Goal: Information Seeking & Learning: Learn about a topic

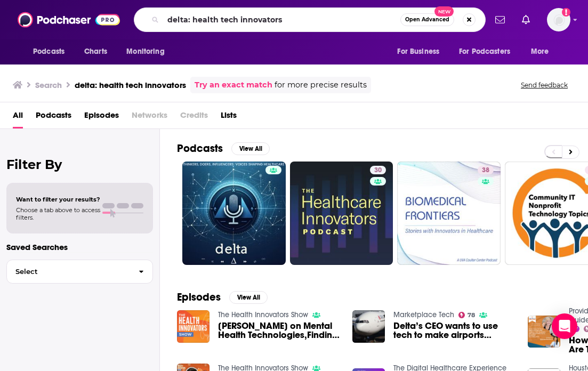
click at [122, 20] on div "Podcasts Charts Monitoring delta: health tech innovators Open Advanced New For …" at bounding box center [294, 19] width 588 height 39
type input "Halteres Presents"
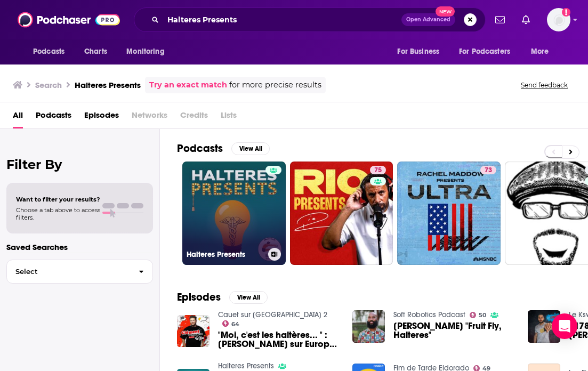
click at [228, 208] on link "Halteres Presents" at bounding box center [233, 213] width 103 height 103
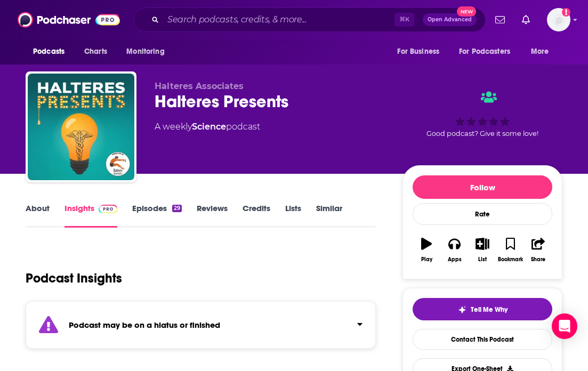
scroll to position [91, 0]
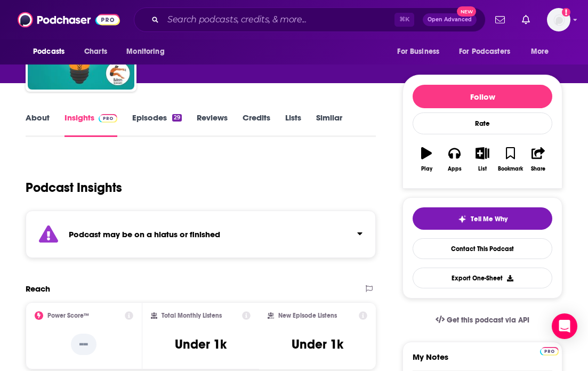
click at [33, 124] on link "About" at bounding box center [38, 124] width 24 height 25
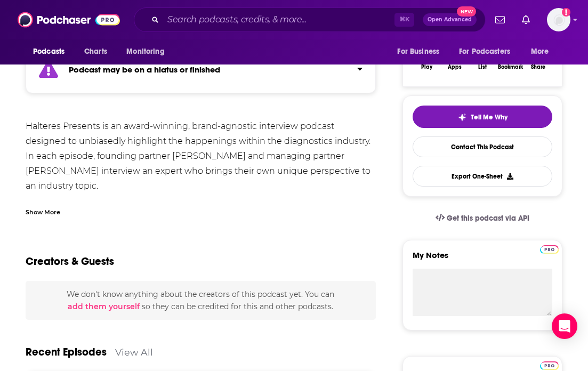
scroll to position [192, 0]
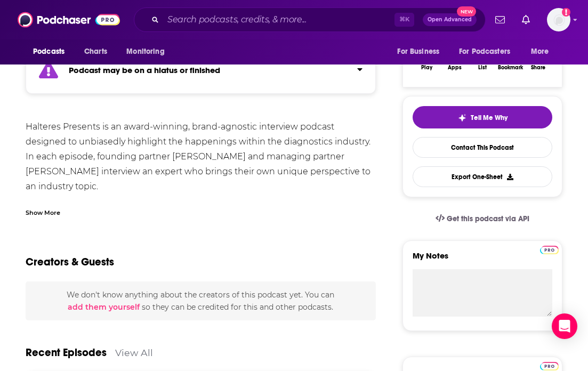
click at [44, 214] on div "Show More" at bounding box center [43, 212] width 35 height 10
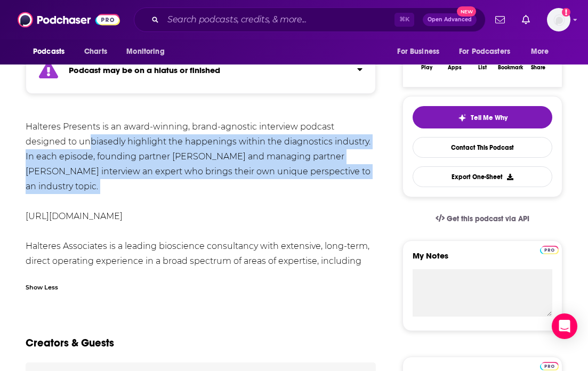
drag, startPoint x: 48, startPoint y: 142, endPoint x: 210, endPoint y: 187, distance: 167.6
click at [210, 188] on div "Halteres Presents is an award-winning, brand-agnostic interview podcast designe…" at bounding box center [201, 208] width 350 height 179
click at [210, 187] on div "Halteres Presents is an award-winning, brand-agnostic interview podcast designe…" at bounding box center [201, 208] width 350 height 179
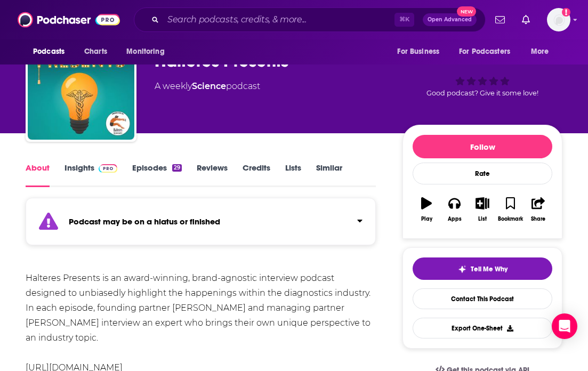
scroll to position [0, 0]
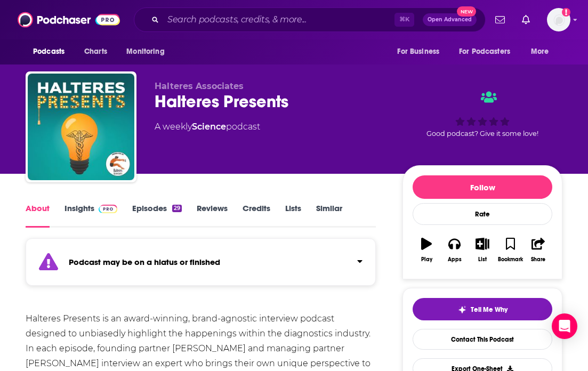
click at [84, 213] on link "Insights" at bounding box center [91, 215] width 53 height 25
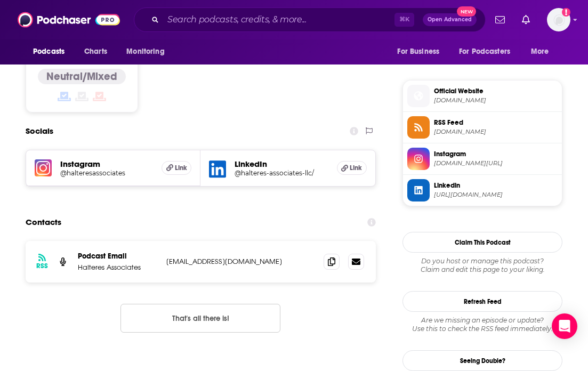
scroll to position [762, 0]
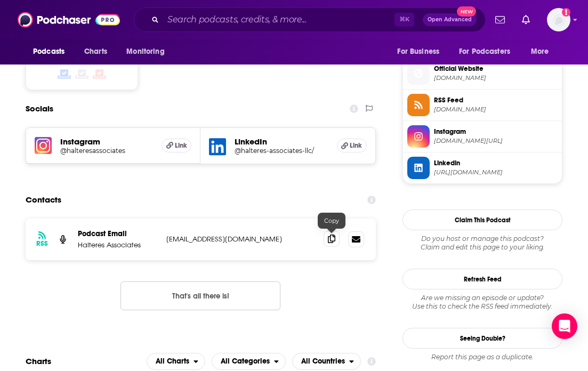
click at [331, 242] on icon at bounding box center [331, 239] width 7 height 9
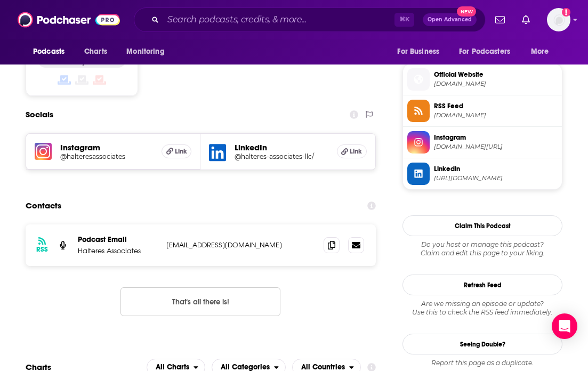
scroll to position [757, 0]
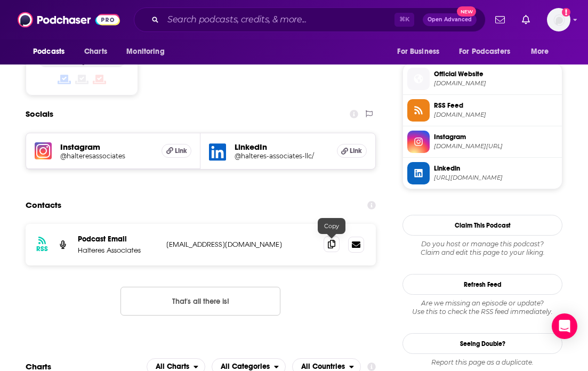
click at [332, 248] on icon at bounding box center [331, 244] width 7 height 9
click at [219, 22] on input "Search podcasts, credits, & more..." at bounding box center [278, 19] width 231 height 17
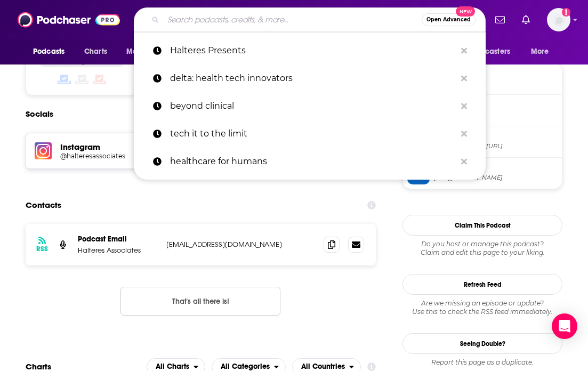
paste input "The Health Catalyst"
type input "The Health Catalyst"
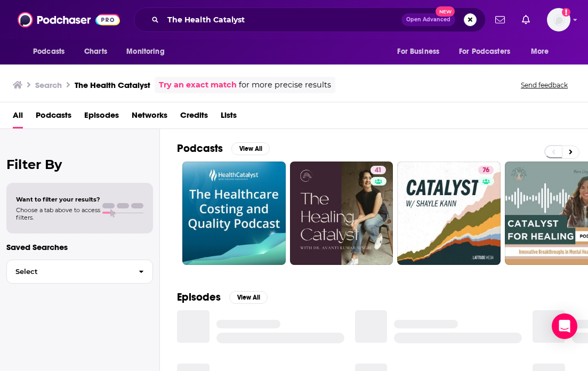
scroll to position [7, 0]
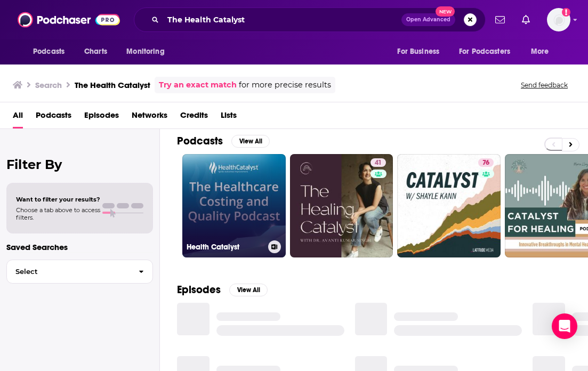
click at [242, 226] on link "Health Catalyst" at bounding box center [233, 205] width 103 height 103
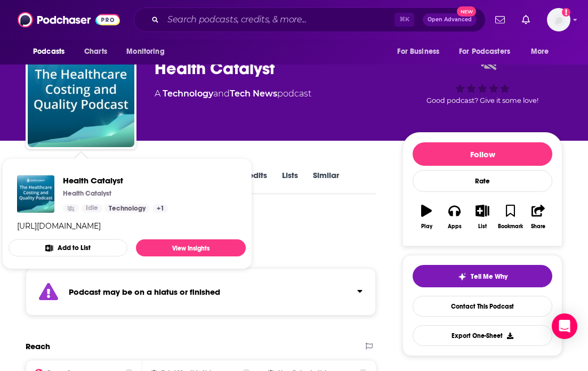
scroll to position [76, 0]
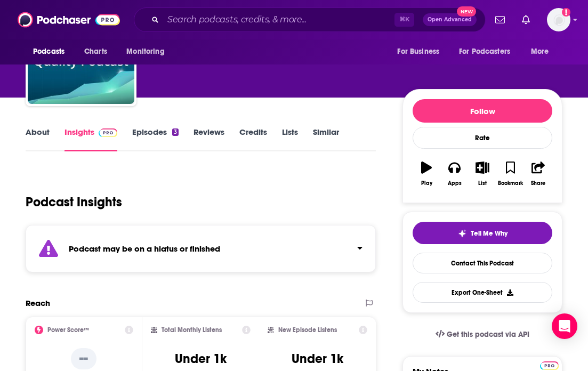
click at [154, 135] on link "Episodes 3" at bounding box center [155, 139] width 46 height 25
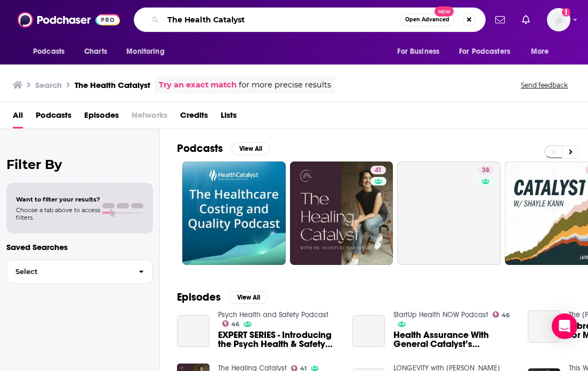
drag, startPoint x: 254, startPoint y: 22, endPoint x: 36, endPoint y: 20, distance: 218.1
click at [45, 21] on div "Podcasts Charts Monitoring The Health Catalyst Open Advanced New For Business F…" at bounding box center [294, 19] width 588 height 39
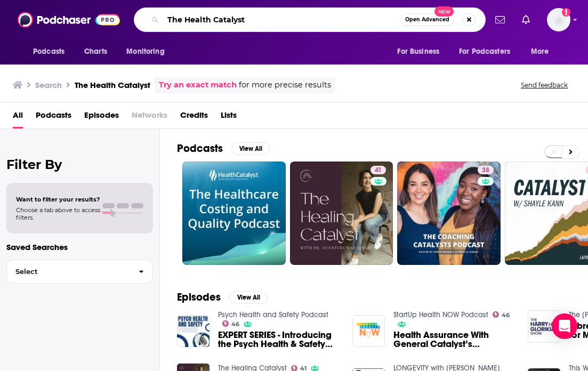
paste input "Gist Healthcare Podca"
type input "The Gist Healthcare Podcast"
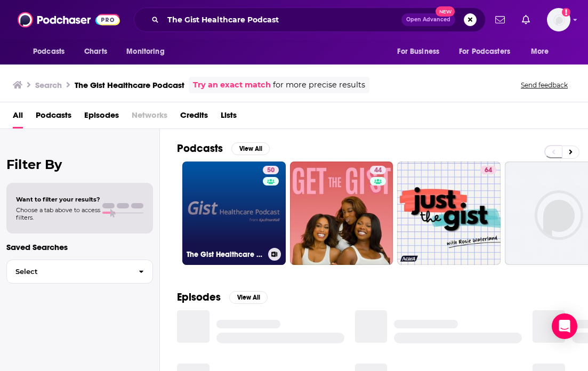
click at [235, 214] on link "50 The Gist Healthcare Podcast" at bounding box center [233, 213] width 103 height 103
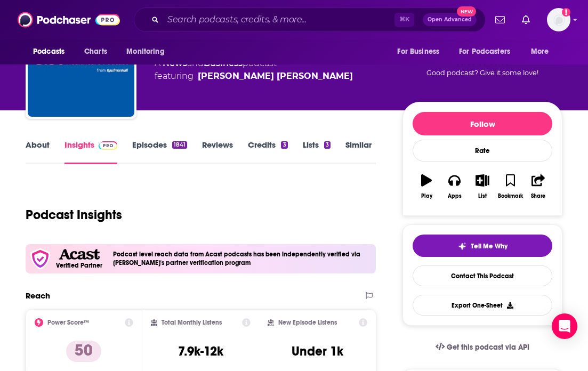
scroll to position [60, 0]
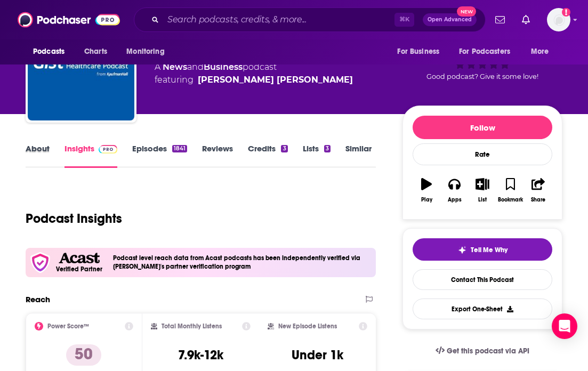
click at [53, 149] on div "About" at bounding box center [45, 155] width 39 height 25
click at [40, 149] on link "About" at bounding box center [38, 155] width 24 height 25
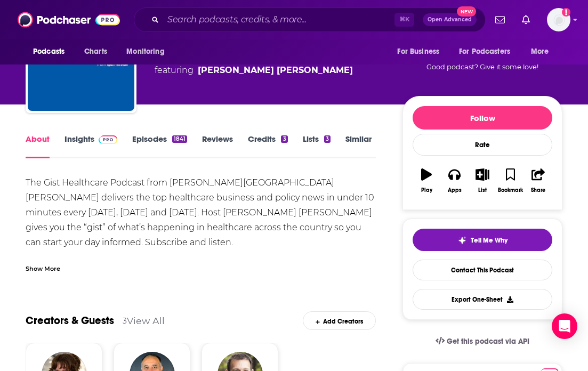
scroll to position [95, 0]
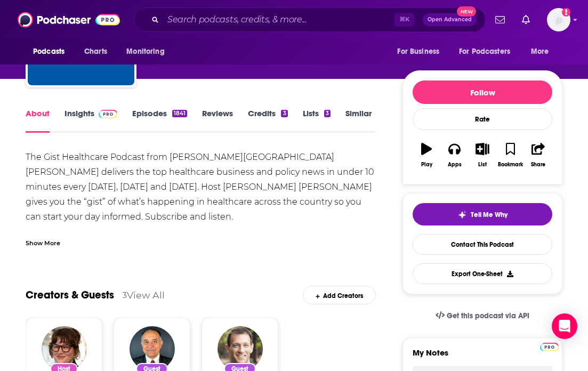
click at [40, 243] on div "Show More" at bounding box center [43, 242] width 35 height 10
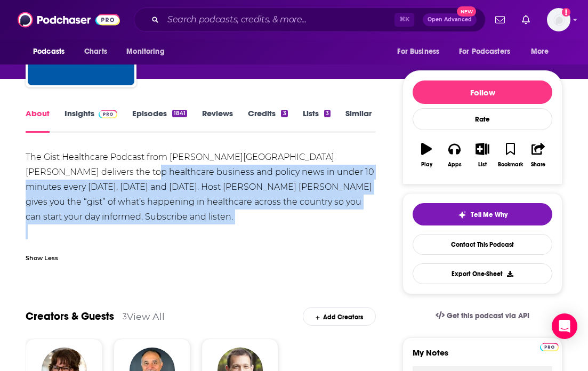
drag, startPoint x: 103, startPoint y: 174, endPoint x: 259, endPoint y: 231, distance: 166.5
click at [259, 231] on div "The Gist Healthcare Podcast from [PERSON_NAME][GEOGRAPHIC_DATA][PERSON_NAME] de…" at bounding box center [201, 202] width 350 height 105
drag, startPoint x: 75, startPoint y: 167, endPoint x: 258, endPoint y: 254, distance: 203.2
click at [258, 254] on div "The Gist Healthcare Podcast from [PERSON_NAME][GEOGRAPHIC_DATA][PERSON_NAME] de…" at bounding box center [201, 209] width 350 height 119
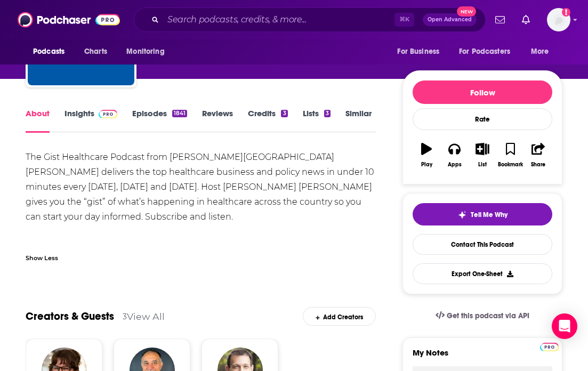
click at [222, 233] on div "The Gist Healthcare Podcast from [PERSON_NAME][GEOGRAPHIC_DATA][PERSON_NAME] de…" at bounding box center [201, 202] width 350 height 105
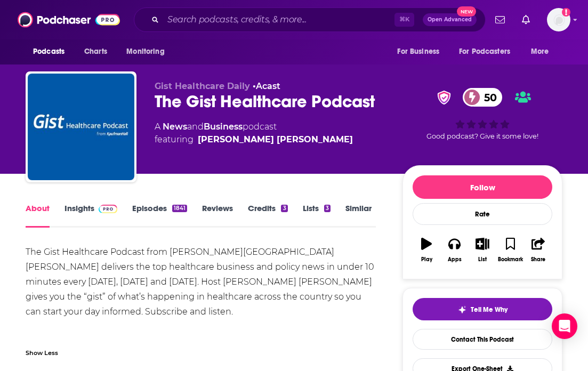
click at [76, 210] on link "Insights" at bounding box center [91, 215] width 53 height 25
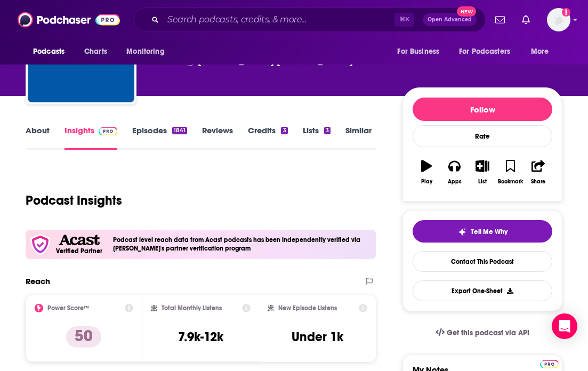
scroll to position [78, 0]
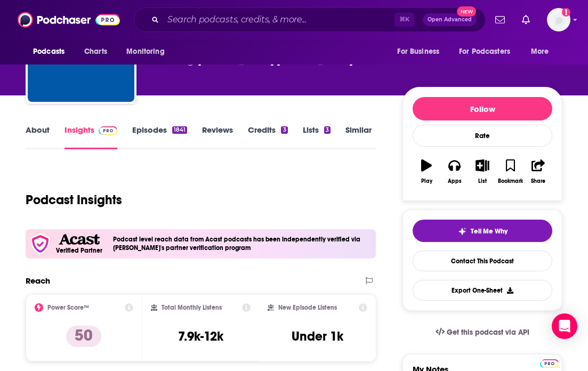
click at [163, 132] on link "Episodes 1841" at bounding box center [159, 137] width 55 height 25
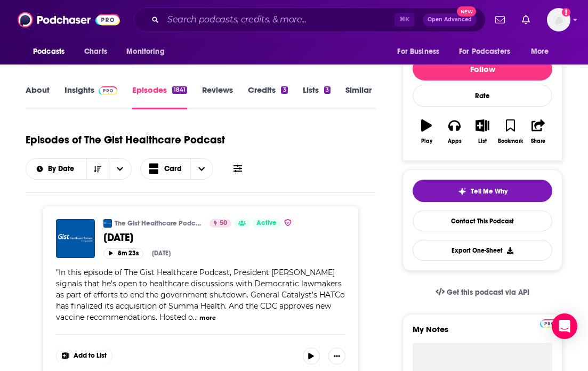
scroll to position [116, 0]
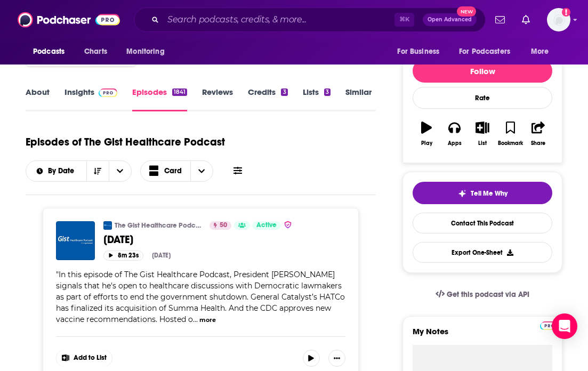
click at [84, 98] on link "Insights" at bounding box center [91, 99] width 53 height 25
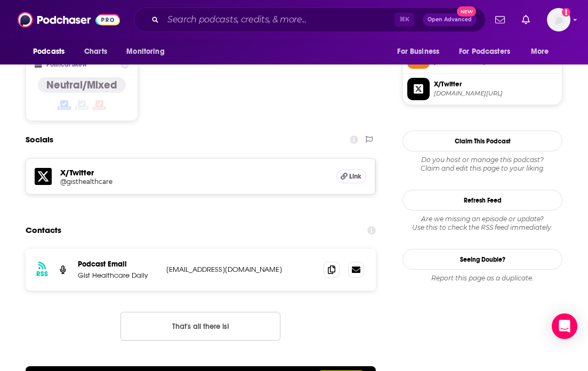
scroll to position [917, 0]
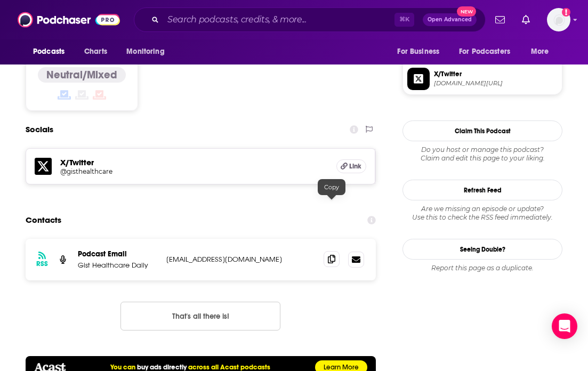
click at [330, 255] on icon at bounding box center [331, 259] width 7 height 9
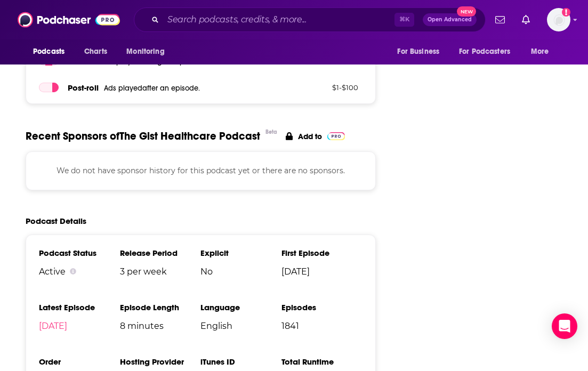
scroll to position [1547, 0]
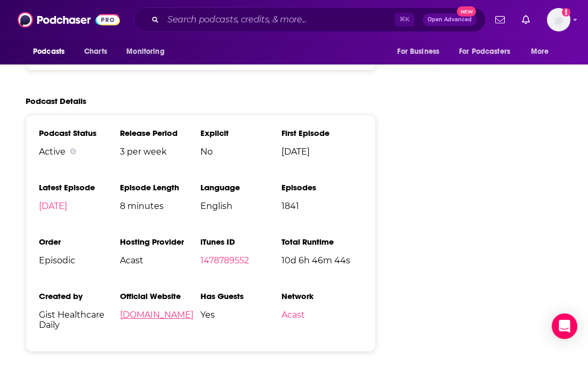
click at [156, 310] on link "[DOMAIN_NAME]" at bounding box center [157, 315] width 74 height 10
